Goal: Transaction & Acquisition: Purchase product/service

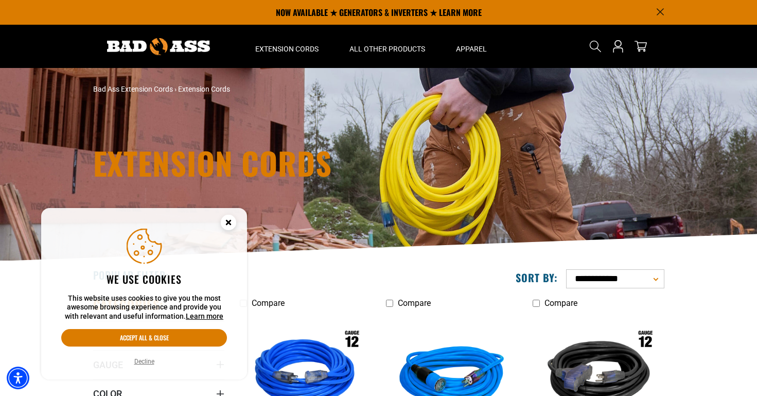
click at [581, 279] on select "**********" at bounding box center [615, 278] width 98 height 19
click at [233, 227] on circle "Close this option" at bounding box center [228, 222] width 15 height 15
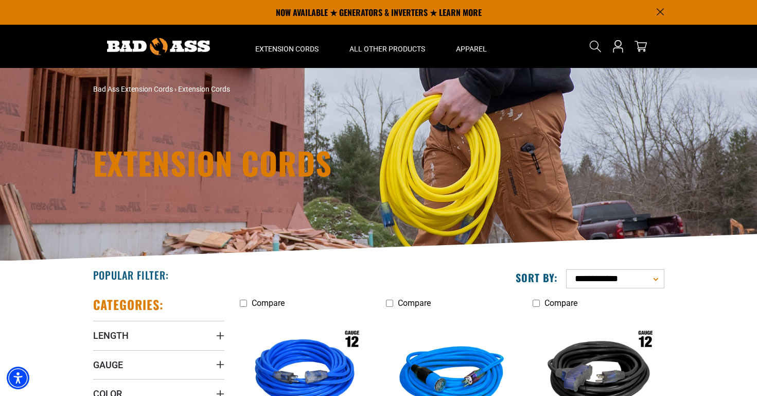
scroll to position [3, 0]
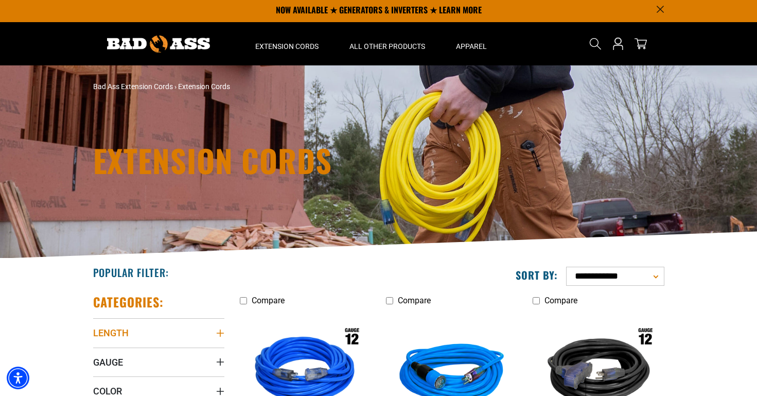
click at [220, 332] on icon "Length" at bounding box center [219, 332] width 7 height 7
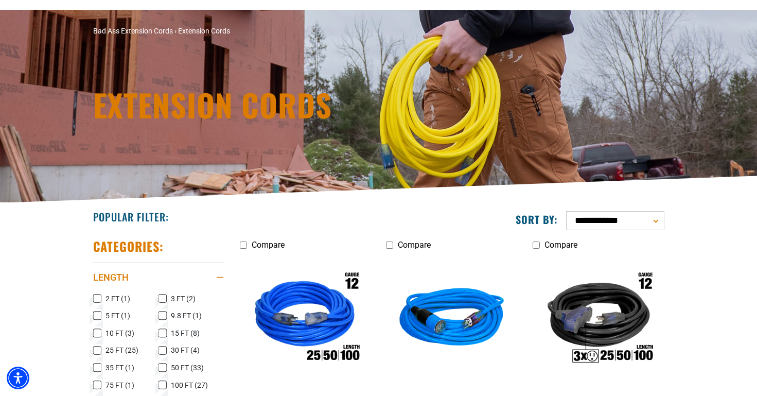
scroll to position [85, 0]
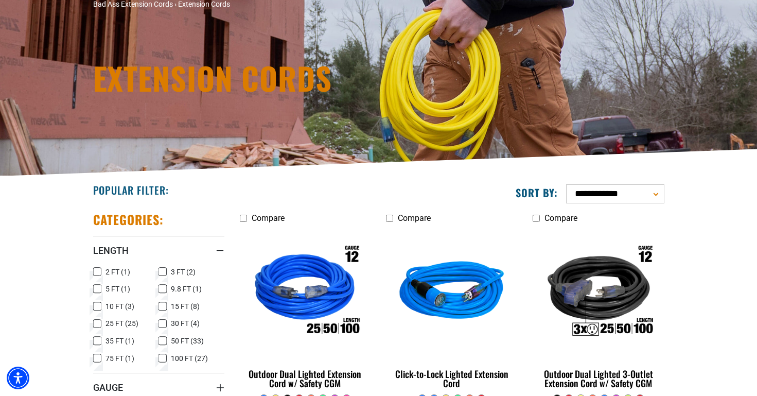
click at [121, 305] on span "10 FT (3)" at bounding box center [120, 306] width 29 height 7
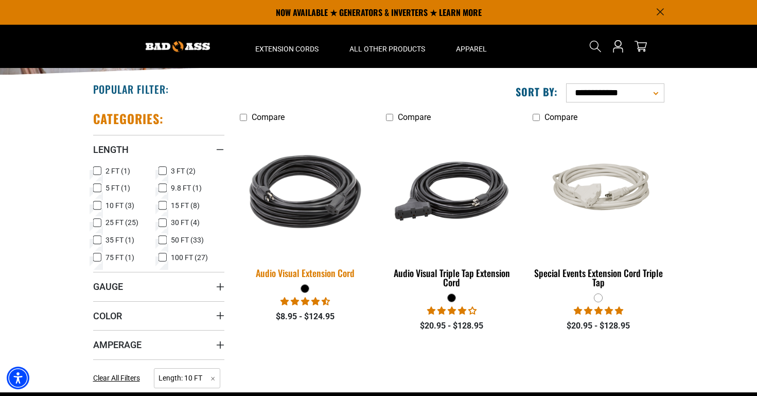
scroll to position [185, 0]
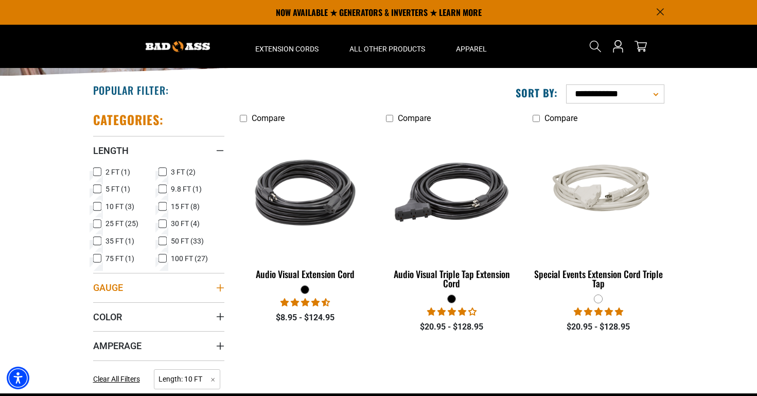
click at [220, 288] on icon "Gauge" at bounding box center [220, 288] width 8 height 8
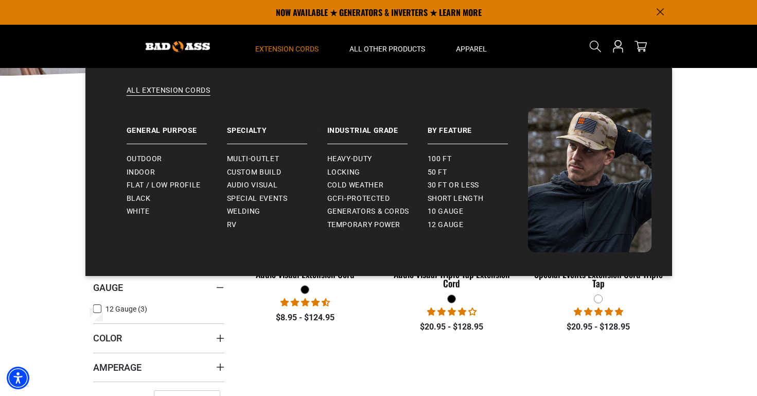
click at [293, 48] on span "Extension Cords" at bounding box center [286, 48] width 63 height 9
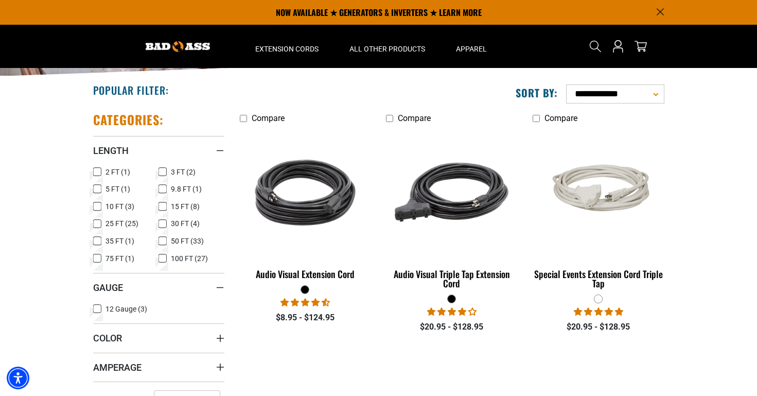
click at [164, 203] on icon at bounding box center [163, 206] width 8 height 13
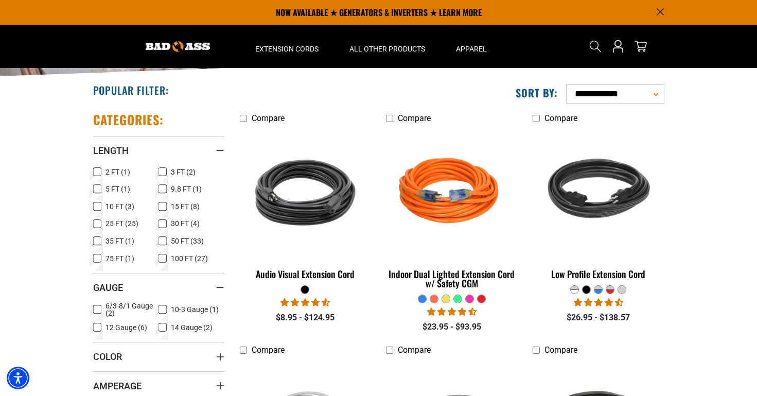
click at [100, 207] on rect at bounding box center [97, 206] width 8 height 8
click at [166, 310] on icon at bounding box center [163, 309] width 8 height 13
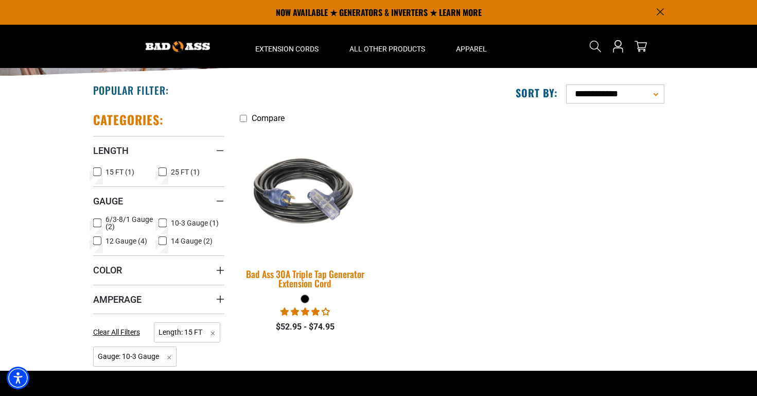
click at [302, 208] on img at bounding box center [305, 193] width 144 height 132
